Goal: Task Accomplishment & Management: Use online tool/utility

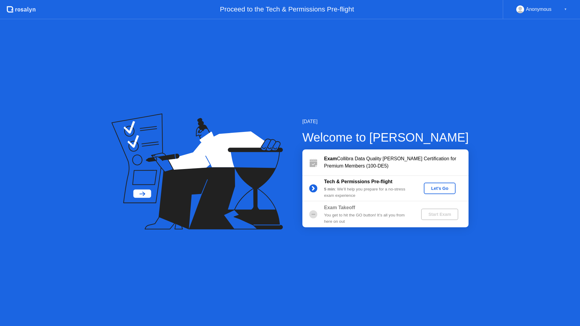
click at [443, 190] on div "Let's Go" at bounding box center [439, 188] width 27 height 5
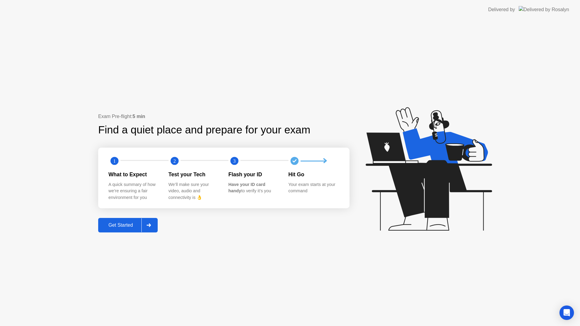
click at [343, 251] on div "Exam Pre-flight: 5 min Find a quiet place and prepare for your exam 1 2 3 What …" at bounding box center [290, 172] width 580 height 307
click at [118, 226] on div "Get Started" at bounding box center [120, 225] width 41 height 5
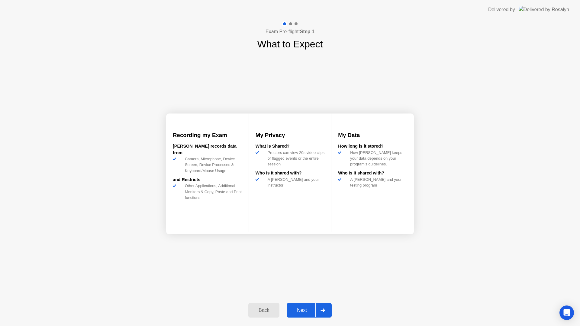
click at [296, 310] on div "Next" at bounding box center [302, 310] width 27 height 5
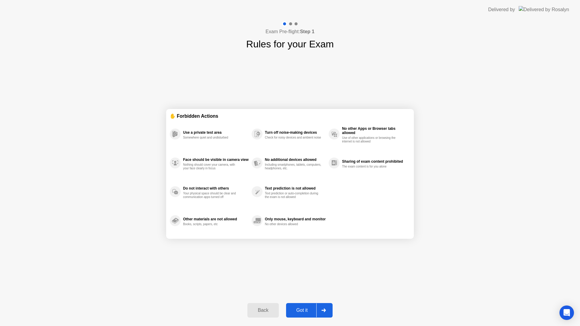
click at [302, 309] on div "Got it" at bounding box center [302, 310] width 28 height 5
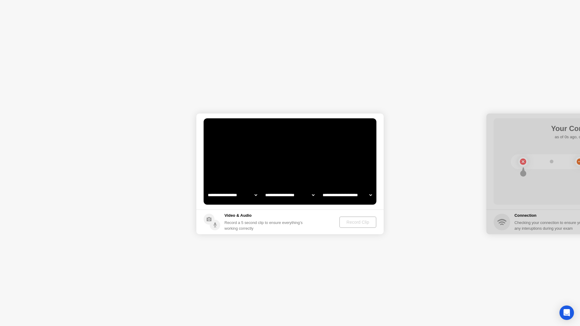
select select "**********"
select select "*******"
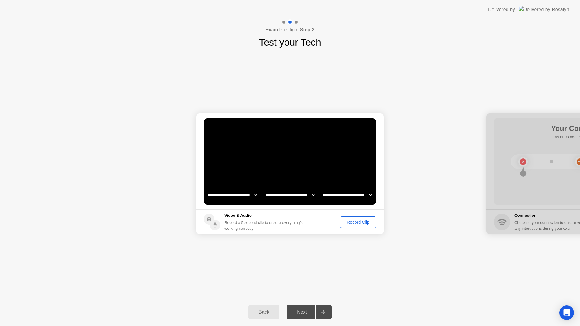
drag, startPoint x: 389, startPoint y: 95, endPoint x: 388, endPoint y: 103, distance: 8.3
click at [383, 104] on div "**********" at bounding box center [290, 174] width 580 height 249
click at [301, 311] on div "Next" at bounding box center [302, 312] width 27 height 5
click at [354, 222] on div "Record Clip" at bounding box center [358, 222] width 32 height 5
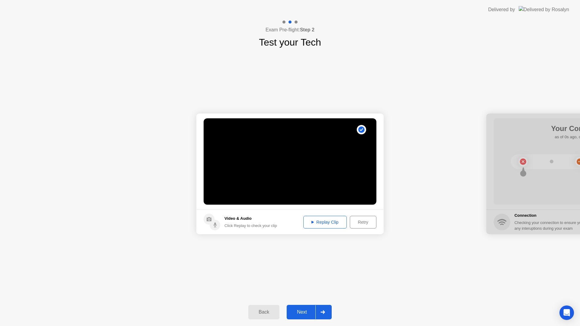
click at [328, 223] on div "Replay Clip" at bounding box center [324, 222] width 39 height 5
click at [303, 316] on button "Next" at bounding box center [309, 312] width 45 height 15
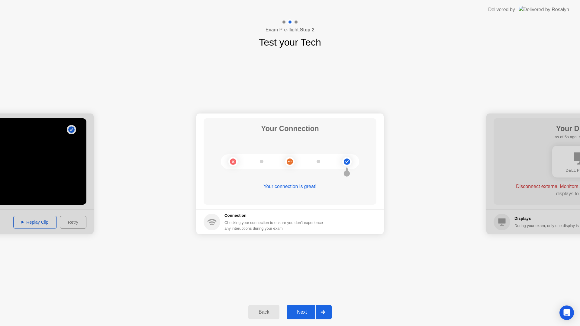
click at [407, 263] on div "**********" at bounding box center [290, 174] width 580 height 249
click at [300, 311] on div "Next" at bounding box center [302, 312] width 27 height 5
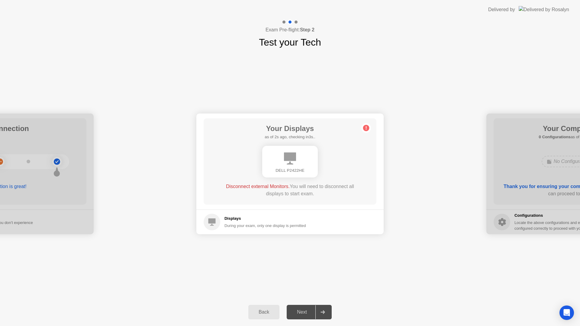
click at [298, 160] on div "DELL P2422HE" at bounding box center [290, 162] width 56 height 32
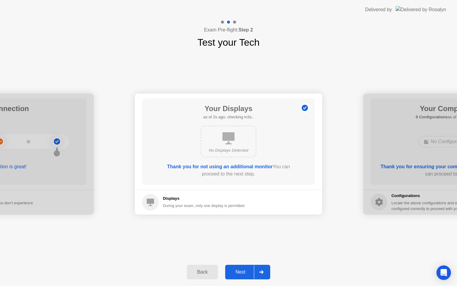
click at [255, 135] on div "No Displays Detected" at bounding box center [229, 141] width 56 height 32
click at [205, 270] on div "Back" at bounding box center [202, 271] width 27 height 5
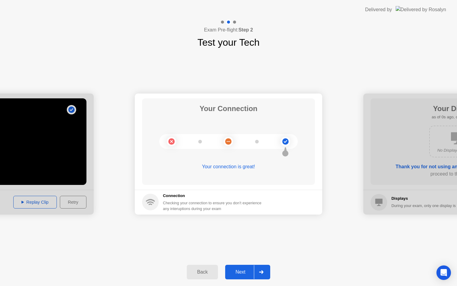
click at [204, 272] on div "Back" at bounding box center [202, 271] width 27 height 5
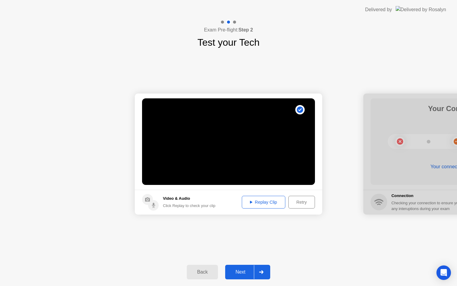
click at [205, 272] on div "Back" at bounding box center [202, 271] width 27 height 5
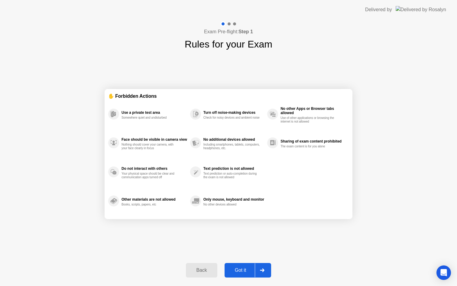
click at [202, 270] on div "Back" at bounding box center [201, 269] width 27 height 5
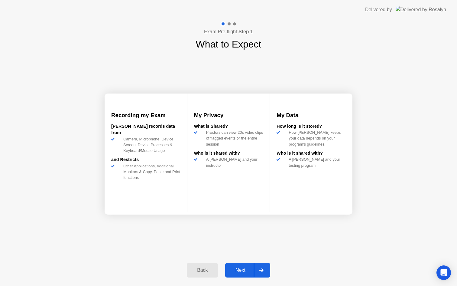
click at [192, 264] on button "Back" at bounding box center [202, 270] width 31 height 15
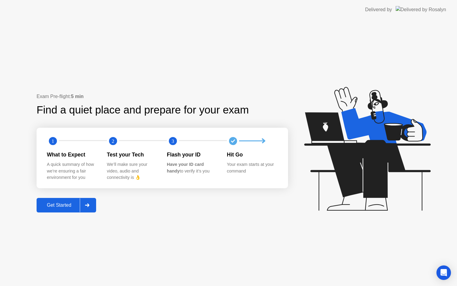
click at [253, 84] on div "Exam Pre-flight: 5 min Find a quiet place and prepare for your exam 1 2 3 What …" at bounding box center [228, 152] width 457 height 266
click at [202, 46] on div "Exam Pre-flight: 5 min Find a quiet place and prepare for your exam 1 2 3 What …" at bounding box center [228, 152] width 457 height 266
click at [428, 5] on div "Delivered by" at bounding box center [405, 9] width 81 height 19
click at [346, 18] on header "Delivered by" at bounding box center [228, 9] width 457 height 19
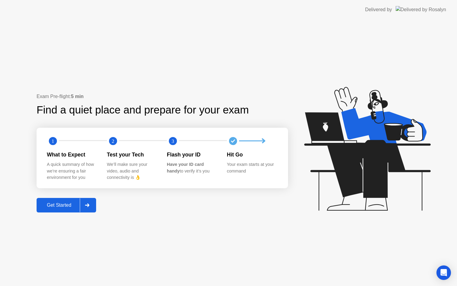
click at [182, 58] on div "Exam Pre-flight: 5 min Find a quiet place and prepare for your exam 1 2 3 What …" at bounding box center [228, 152] width 457 height 266
click at [198, 92] on div "Exam Pre-flight: 5 min Find a quiet place and prepare for your exam 1 2 3 What …" at bounding box center [228, 152] width 457 height 266
click at [61, 206] on div "Get Started" at bounding box center [58, 204] width 41 height 5
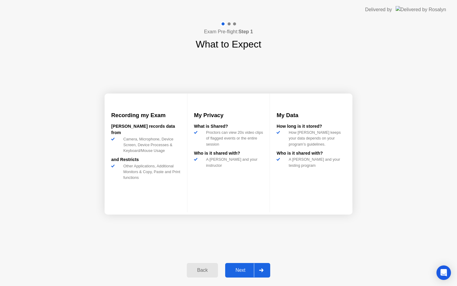
click at [196, 268] on div "Back" at bounding box center [202, 269] width 27 height 5
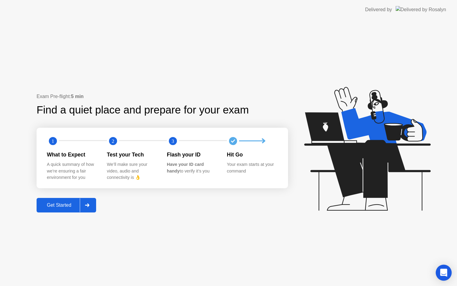
click at [447, 274] on div "Open Intercom Messenger" at bounding box center [444, 272] width 16 height 16
click at [267, 226] on div "Exam Pre-flight: 5 min Find a quiet place and prepare for your exam 1 2 3 What …" at bounding box center [228, 152] width 457 height 266
click at [69, 205] on div "Get Started" at bounding box center [58, 204] width 41 height 5
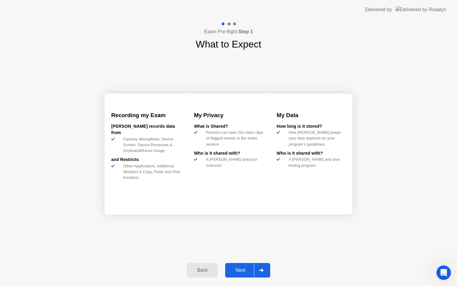
click at [243, 270] on div "Next" at bounding box center [240, 269] width 27 height 5
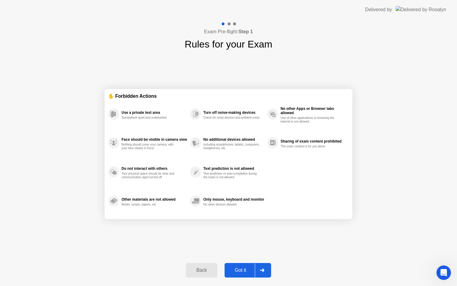
click at [246, 271] on div "Got it" at bounding box center [240, 269] width 28 height 5
select select "**********"
select select "*******"
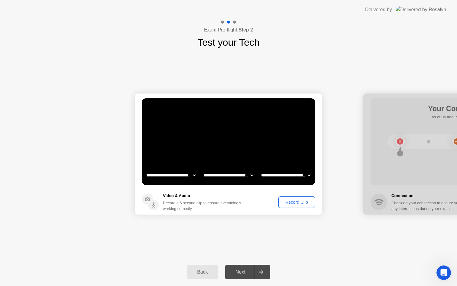
click at [289, 201] on div "Record Clip" at bounding box center [296, 201] width 32 height 5
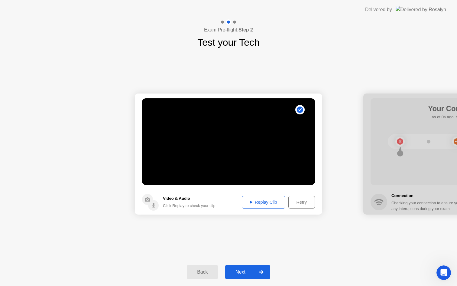
click at [276, 201] on div "Replay Clip" at bounding box center [263, 201] width 39 height 5
click at [241, 273] on div "Next" at bounding box center [240, 271] width 27 height 5
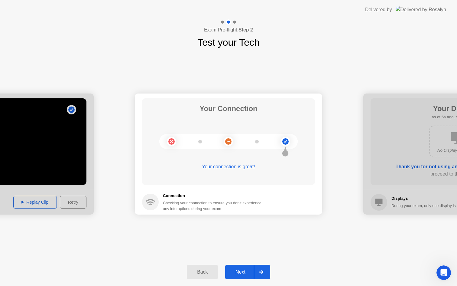
click at [238, 273] on div "Next" at bounding box center [240, 271] width 27 height 5
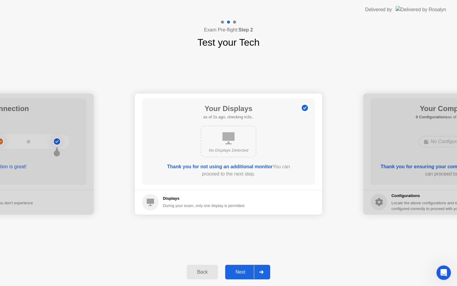
click at [245, 270] on div "Next" at bounding box center [240, 271] width 27 height 5
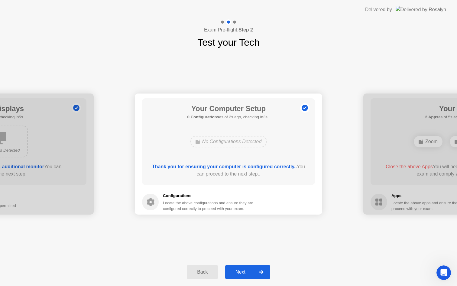
click at [241, 124] on div "Your Computer Setup 0 Configurations as of 2s ago, checking in3s.. No Configura…" at bounding box center [228, 141] width 173 height 86
click at [244, 273] on div "Next" at bounding box center [240, 271] width 27 height 5
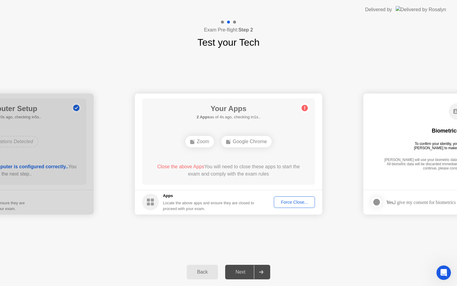
click at [255, 136] on div "Google Chrome" at bounding box center [246, 141] width 50 height 11
click at [255, 135] on div "Google Chrome" at bounding box center [228, 141] width 138 height 16
click at [288, 206] on button "Force Close..." at bounding box center [294, 201] width 41 height 11
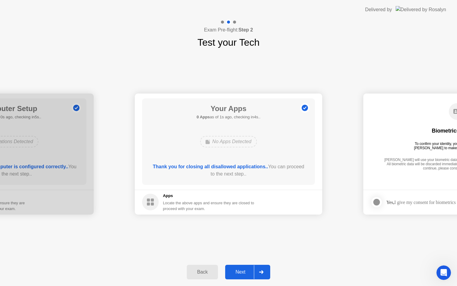
click at [241, 273] on div "Next" at bounding box center [240, 271] width 27 height 5
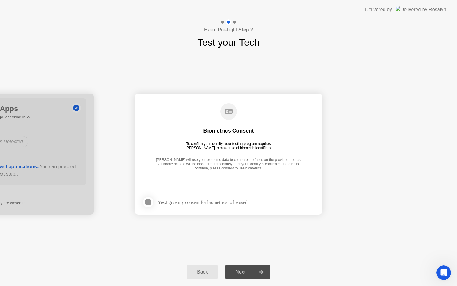
click at [150, 201] on div at bounding box center [147, 201] width 7 height 7
click at [238, 273] on div "Next" at bounding box center [240, 271] width 27 height 5
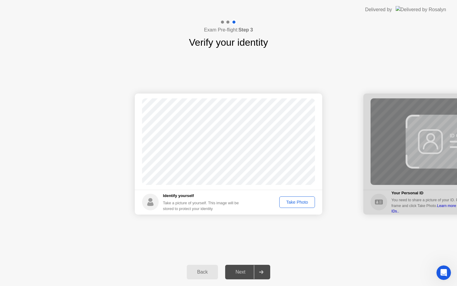
click at [304, 203] on div "Take Photo" at bounding box center [296, 201] width 31 height 5
click at [302, 201] on div "Retake" at bounding box center [301, 201] width 24 height 5
click at [298, 202] on div "Take Photo" at bounding box center [296, 201] width 31 height 5
click at [239, 274] on div "Next" at bounding box center [240, 271] width 27 height 5
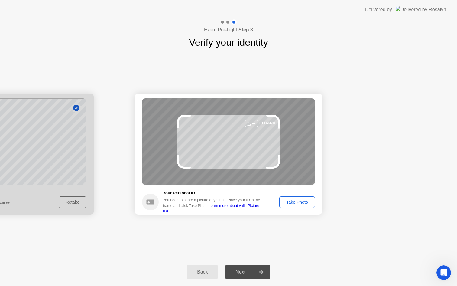
click at [292, 203] on div "Take Photo" at bounding box center [296, 201] width 31 height 5
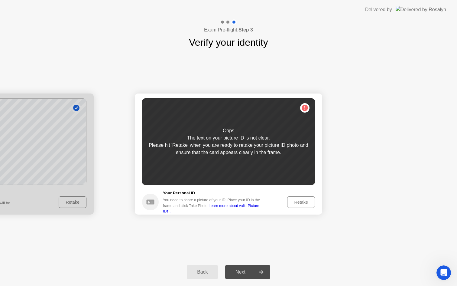
click at [299, 203] on div "Retake" at bounding box center [301, 201] width 24 height 5
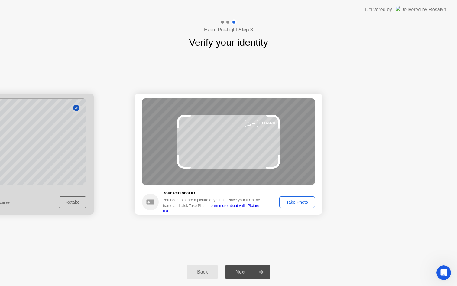
click at [299, 203] on div "Take Photo" at bounding box center [296, 201] width 31 height 5
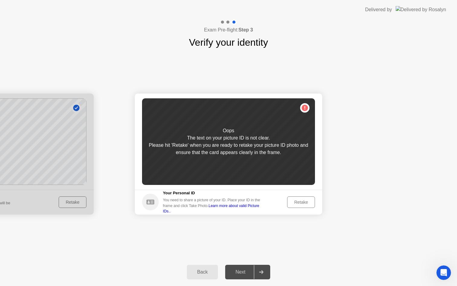
click at [299, 203] on div "Retake" at bounding box center [301, 201] width 24 height 5
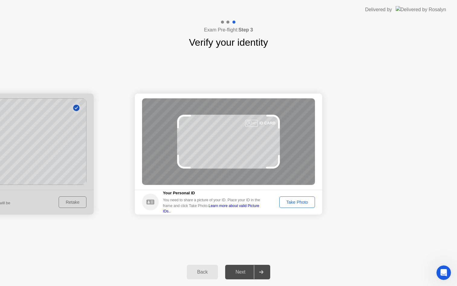
click at [299, 203] on div "Take Photo" at bounding box center [296, 201] width 31 height 5
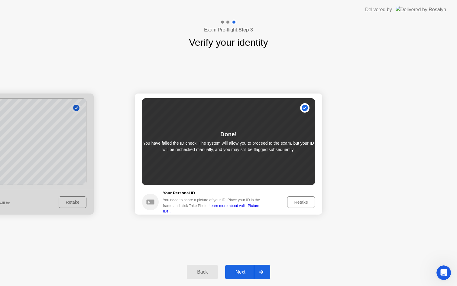
click at [241, 273] on div "Next" at bounding box center [240, 271] width 27 height 5
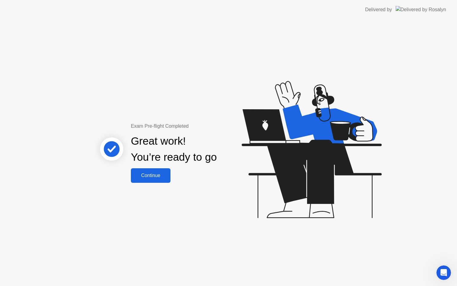
click at [159, 182] on button "Continue" at bounding box center [151, 175] width 40 height 15
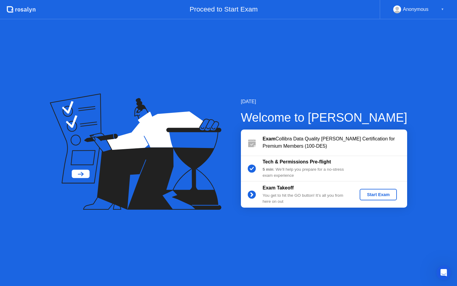
click at [377, 195] on div "Start Exam" at bounding box center [378, 194] width 32 height 5
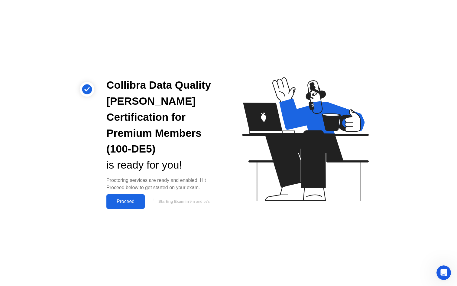
click at [130, 199] on div "Proceed" at bounding box center [125, 201] width 35 height 5
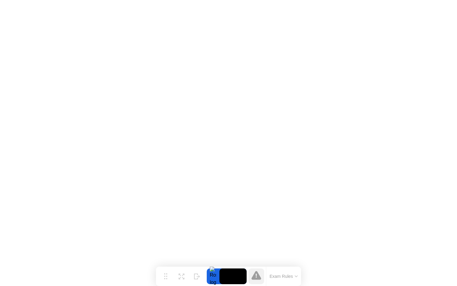
click at [290, 273] on button "Exam Rules" at bounding box center [284, 275] width 32 height 5
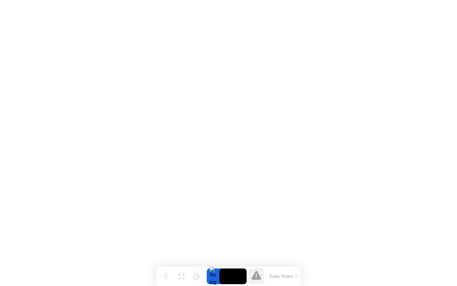
click at [260, 278] on icon at bounding box center [256, 274] width 10 height 9
click at [254, 273] on icon at bounding box center [256, 275] width 10 height 10
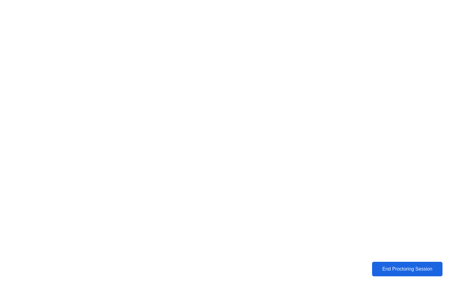
click at [414, 267] on div "End Proctoring Session" at bounding box center [406, 268] width 67 height 5
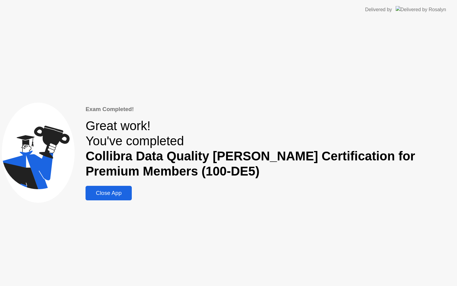
click at [126, 193] on div "Close App" at bounding box center [108, 192] width 43 height 7
